Goal: Task Accomplishment & Management: Use online tool/utility

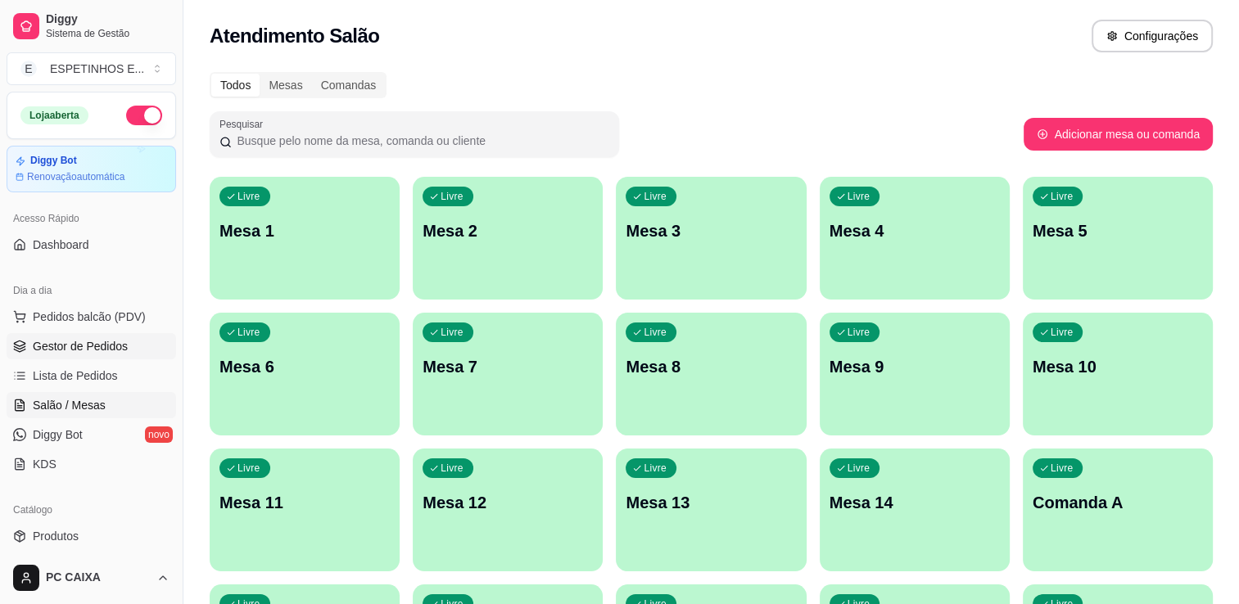
click at [94, 342] on span "Gestor de Pedidos" at bounding box center [80, 346] width 95 height 16
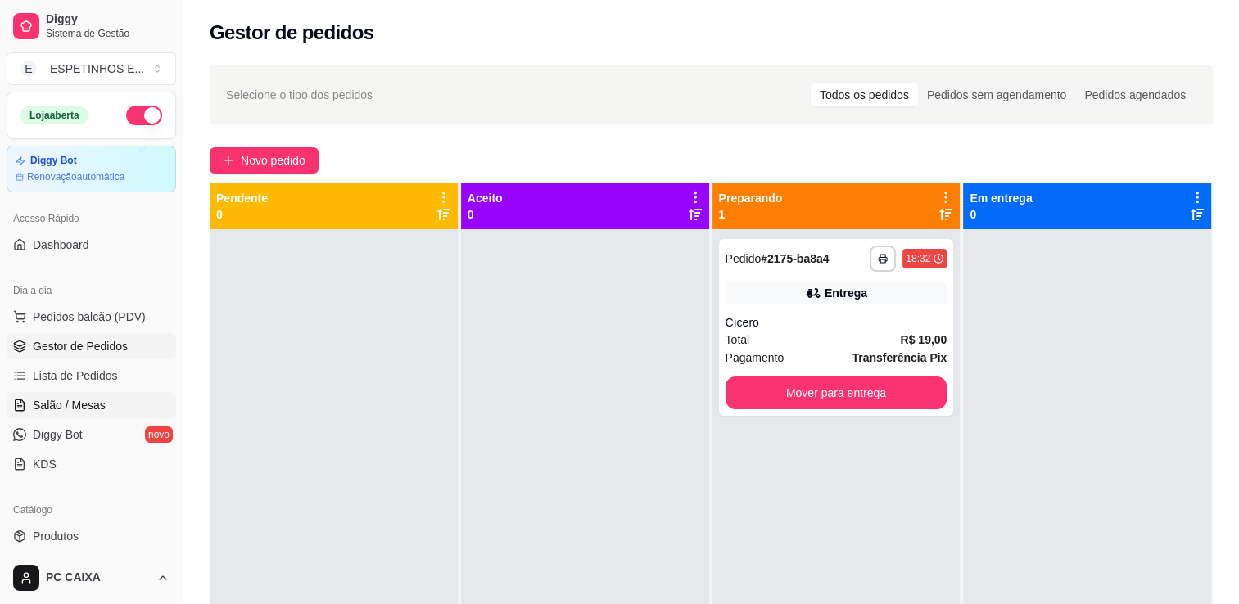
click at [75, 406] on span "Salão / Mesas" at bounding box center [69, 405] width 73 height 16
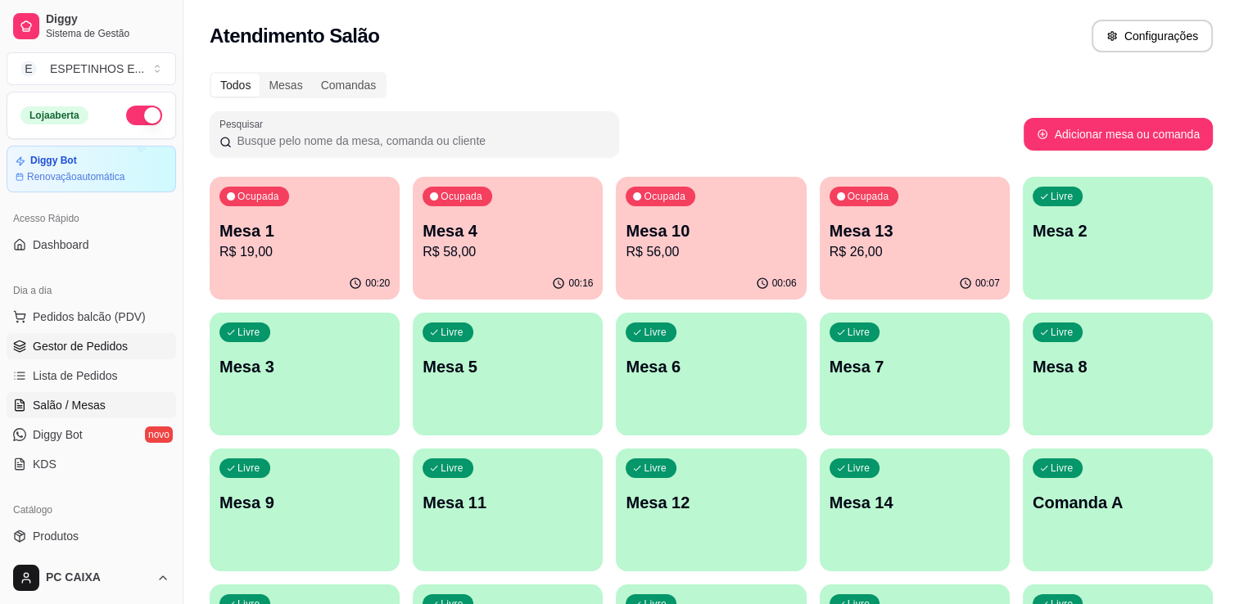
click at [96, 350] on span "Gestor de Pedidos" at bounding box center [80, 346] width 95 height 16
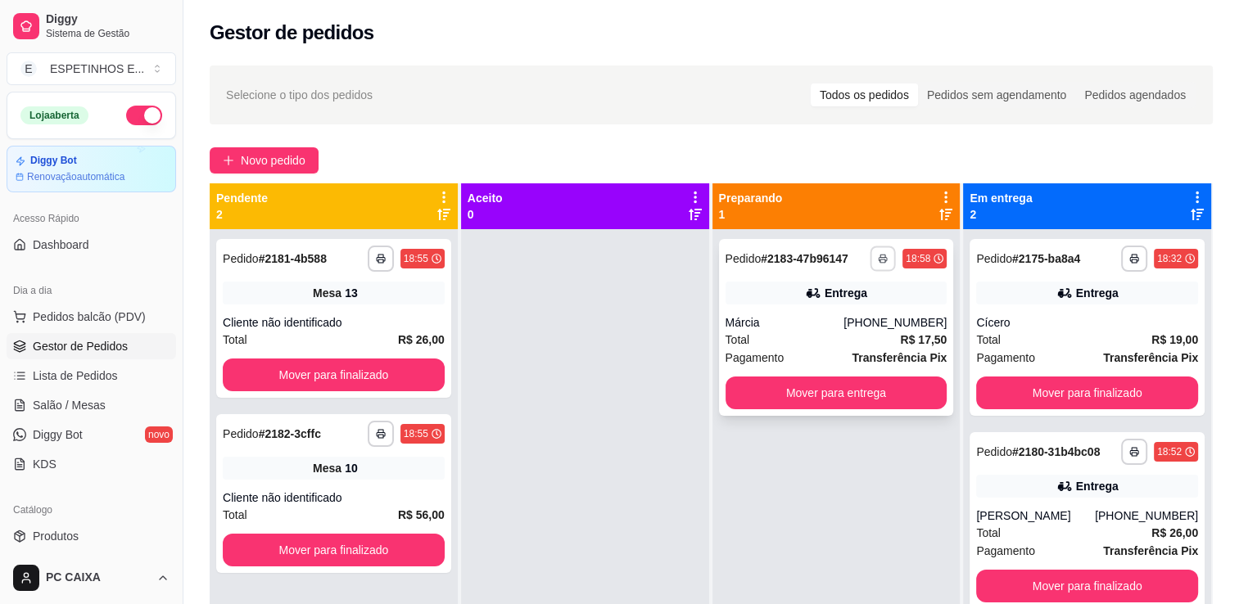
click at [878, 258] on icon "button" at bounding box center [883, 259] width 10 height 10
click at [845, 313] on button "IMPRESSORA" at bounding box center [830, 316] width 119 height 26
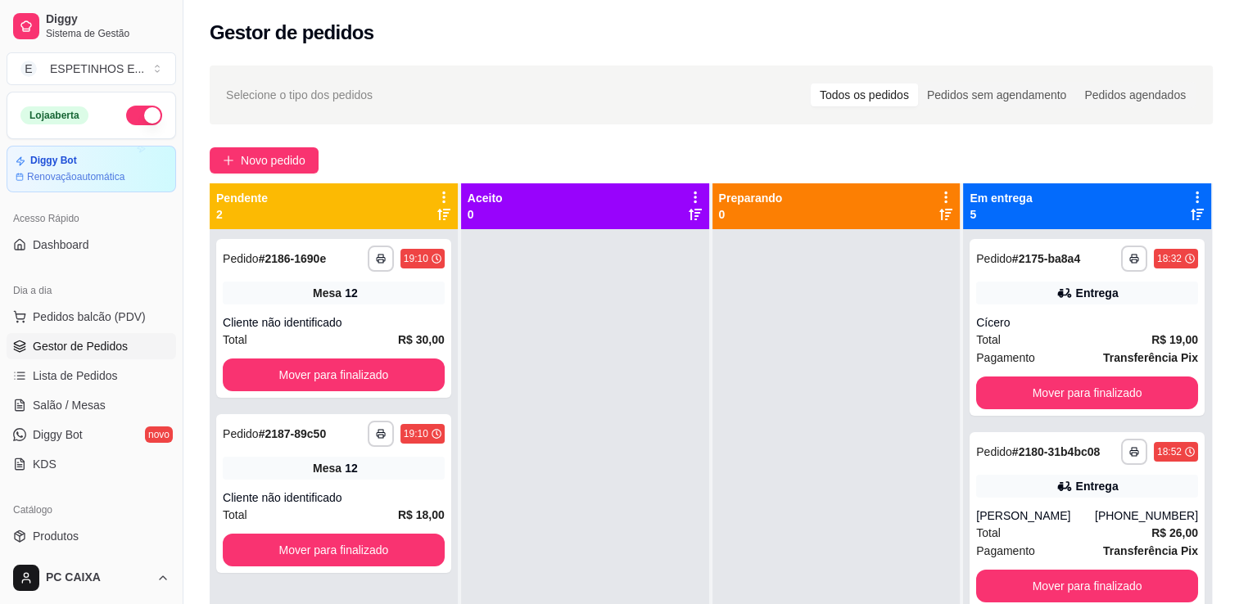
click at [845, 313] on div at bounding box center [836, 531] width 248 height 604
click at [76, 407] on span "Salão / Mesas" at bounding box center [69, 405] width 73 height 16
